Goal: Find specific page/section: Find specific page/section

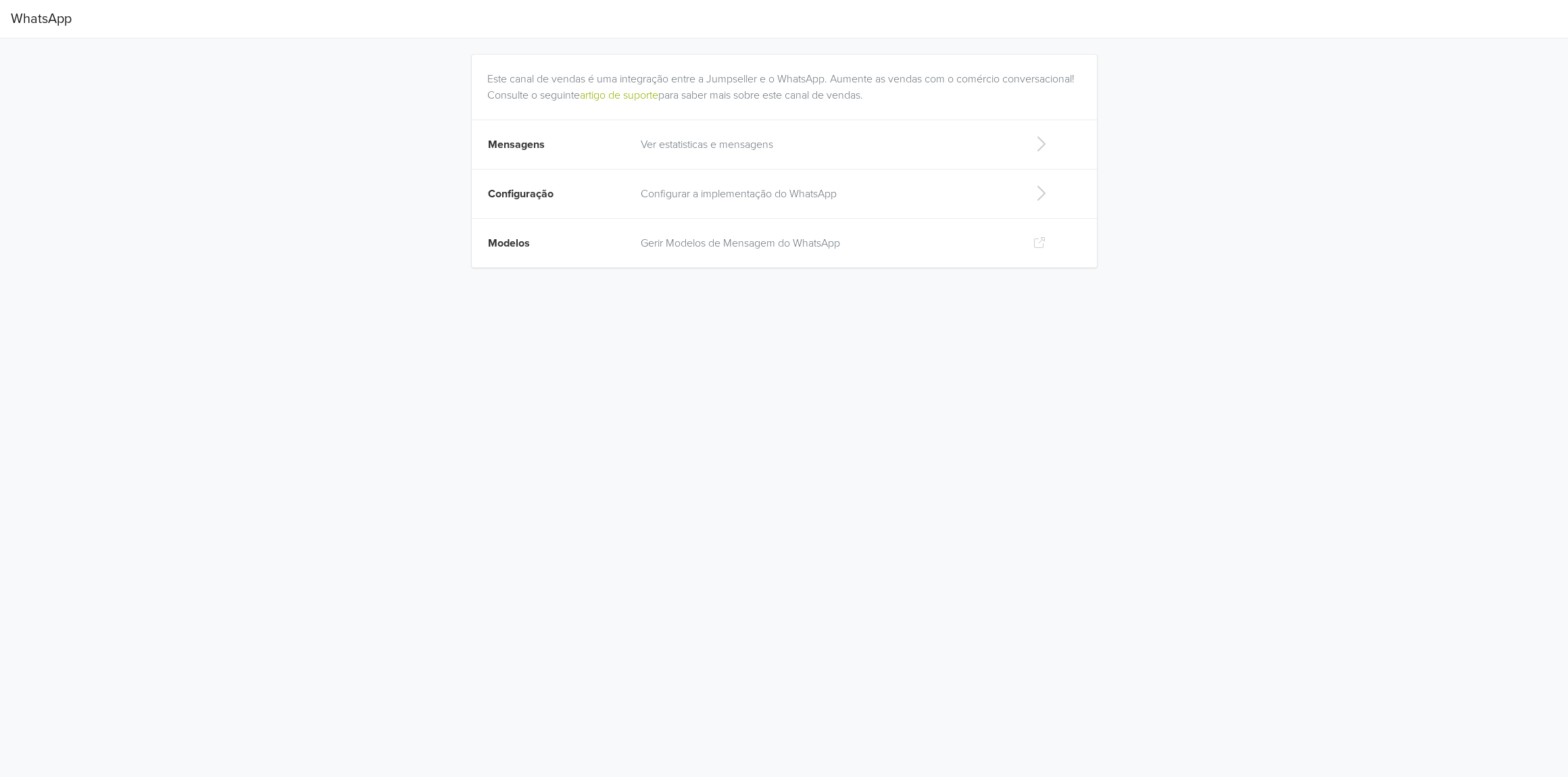
click at [759, 191] on p "Configurar a implementação do WhatsApp" at bounding box center [825, 193] width 370 height 16
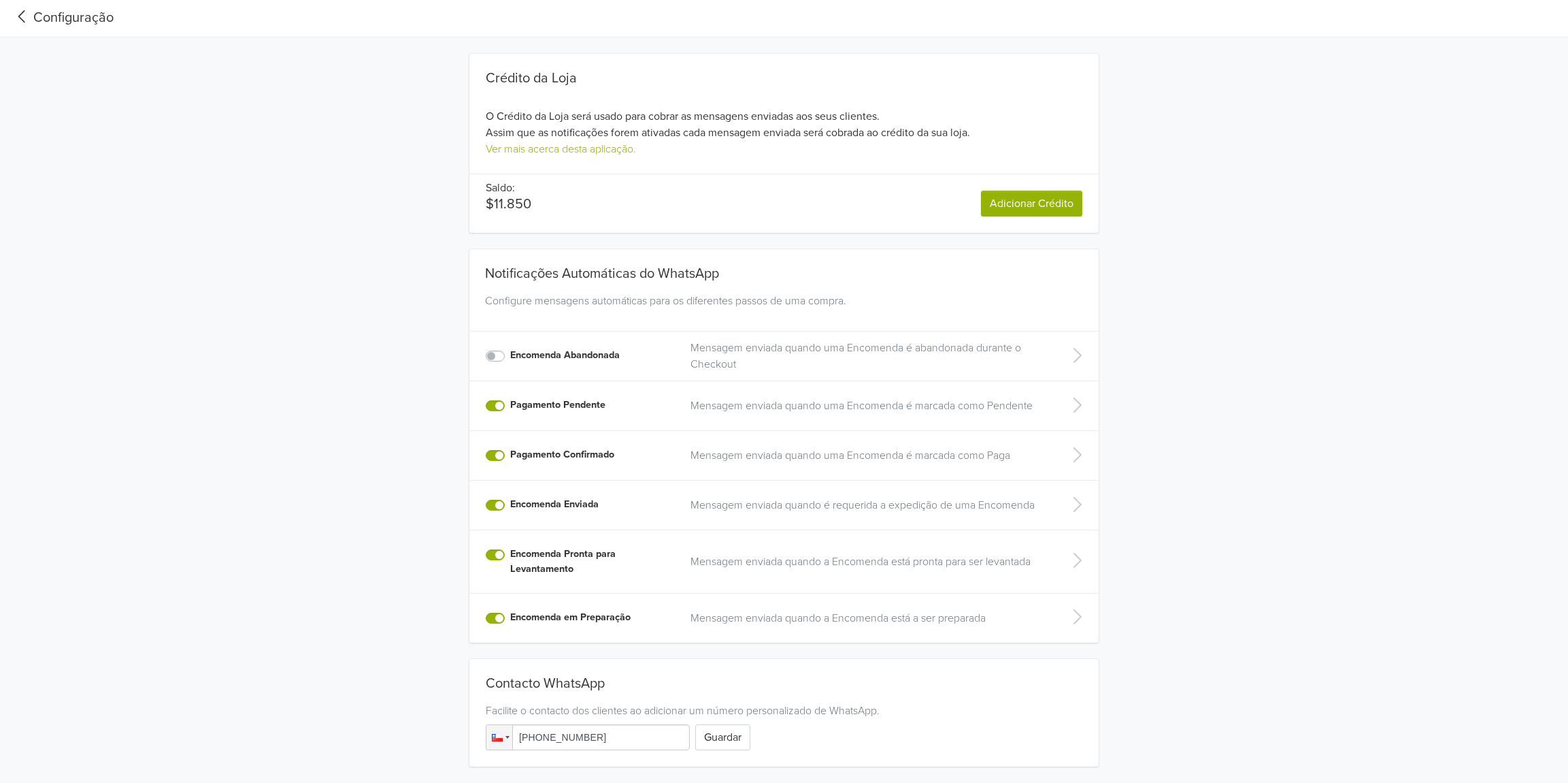
scroll to position [3, 0]
click at [19, 18] on icon at bounding box center [21, 14] width 22 height 18
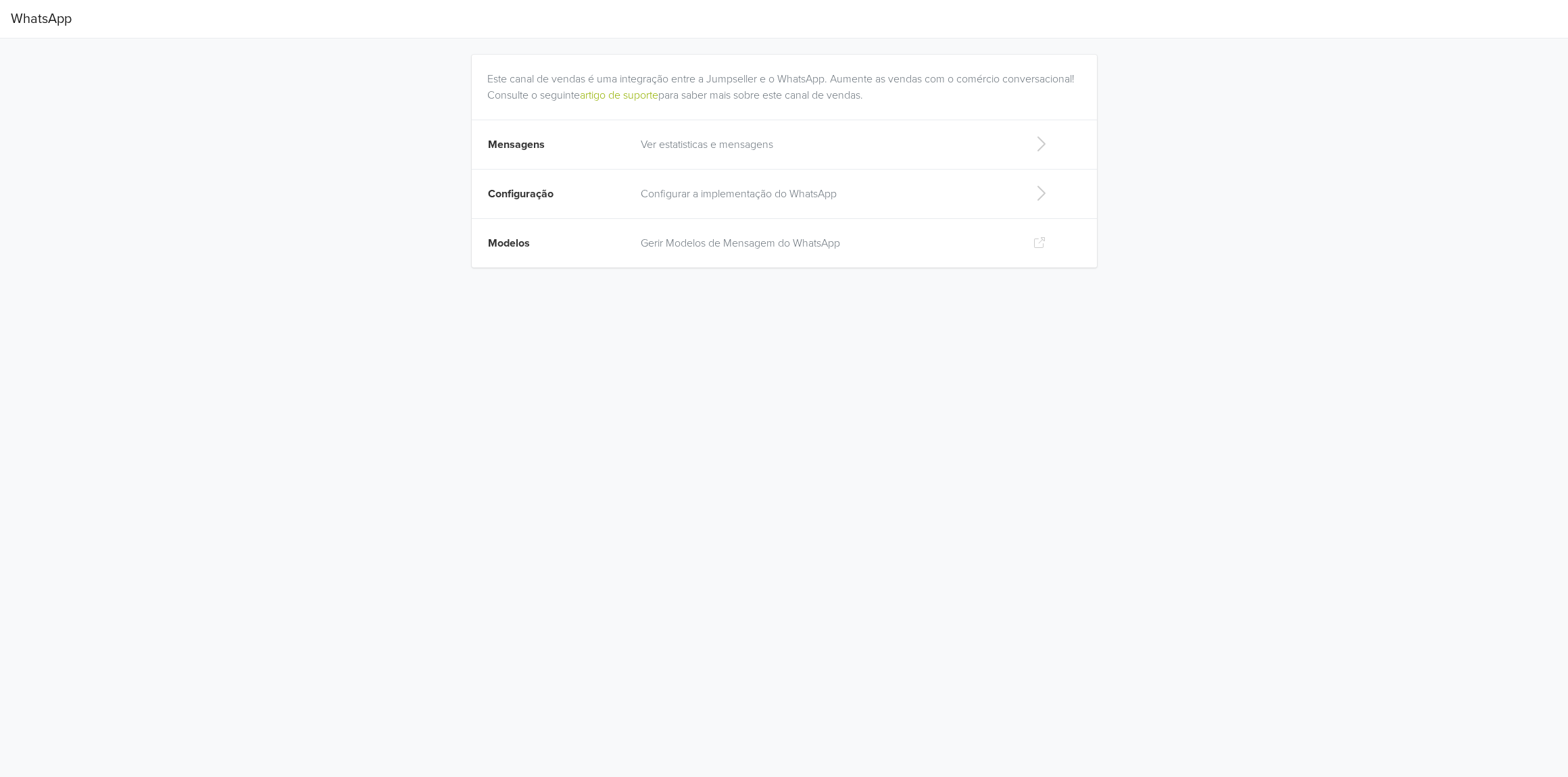
click at [552, 197] on span "Configuração" at bounding box center [520, 194] width 66 height 13
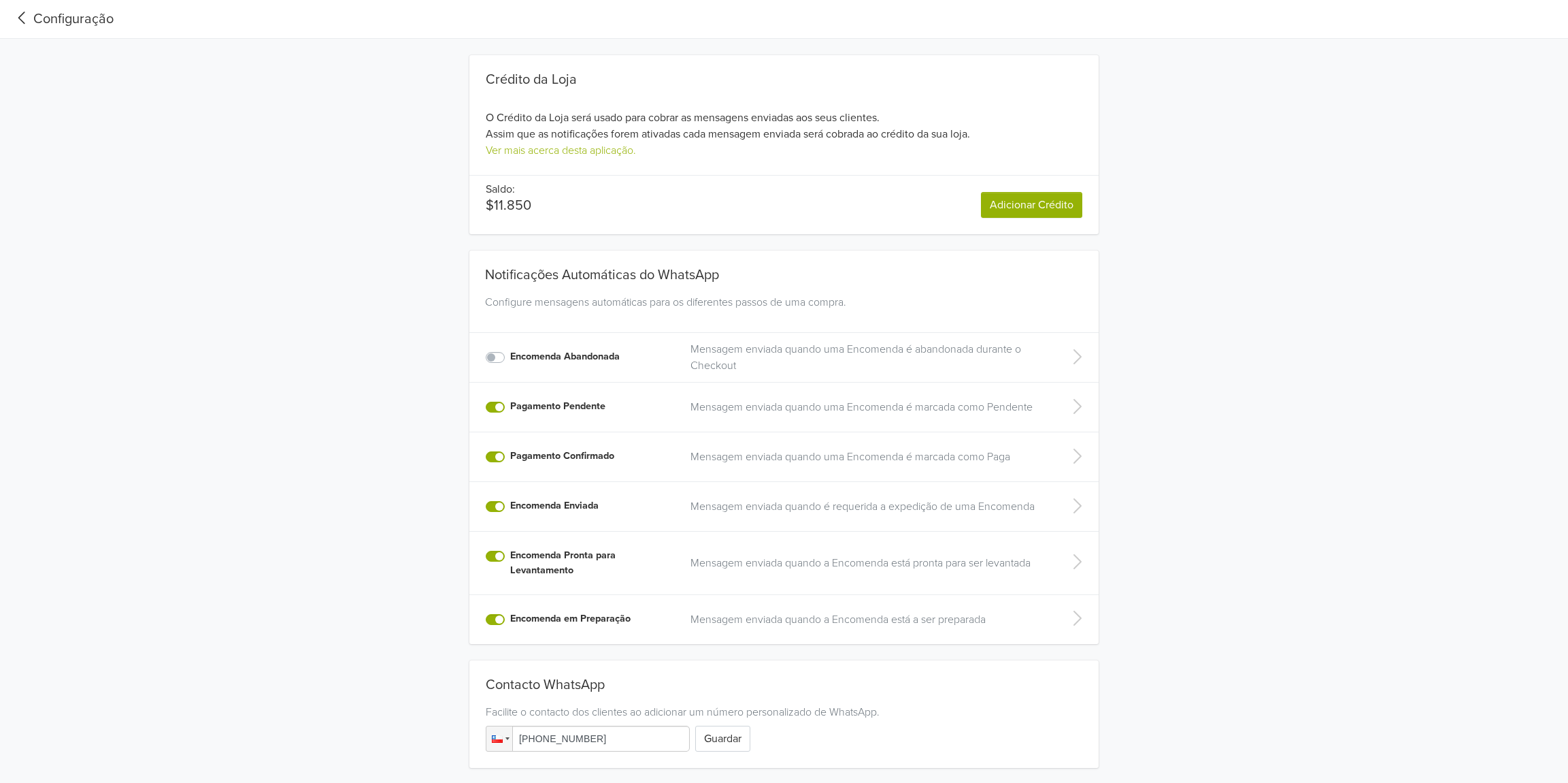
click at [25, 15] on icon at bounding box center [21, 17] width 22 height 18
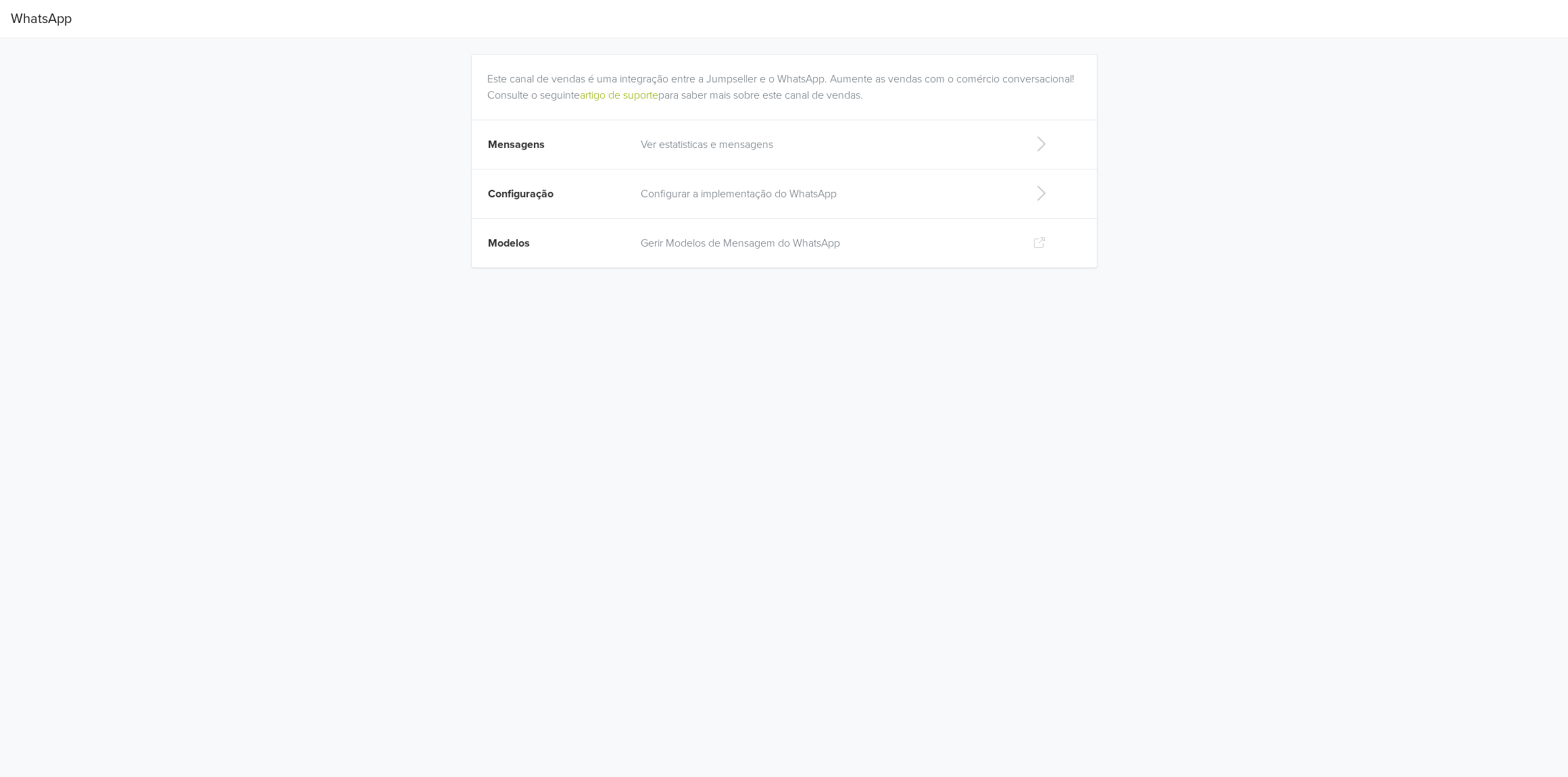
click at [551, 234] on td "Modelos" at bounding box center [552, 244] width 161 height 50
